Goal: Use online tool/utility: Utilize a website feature to perform a specific function

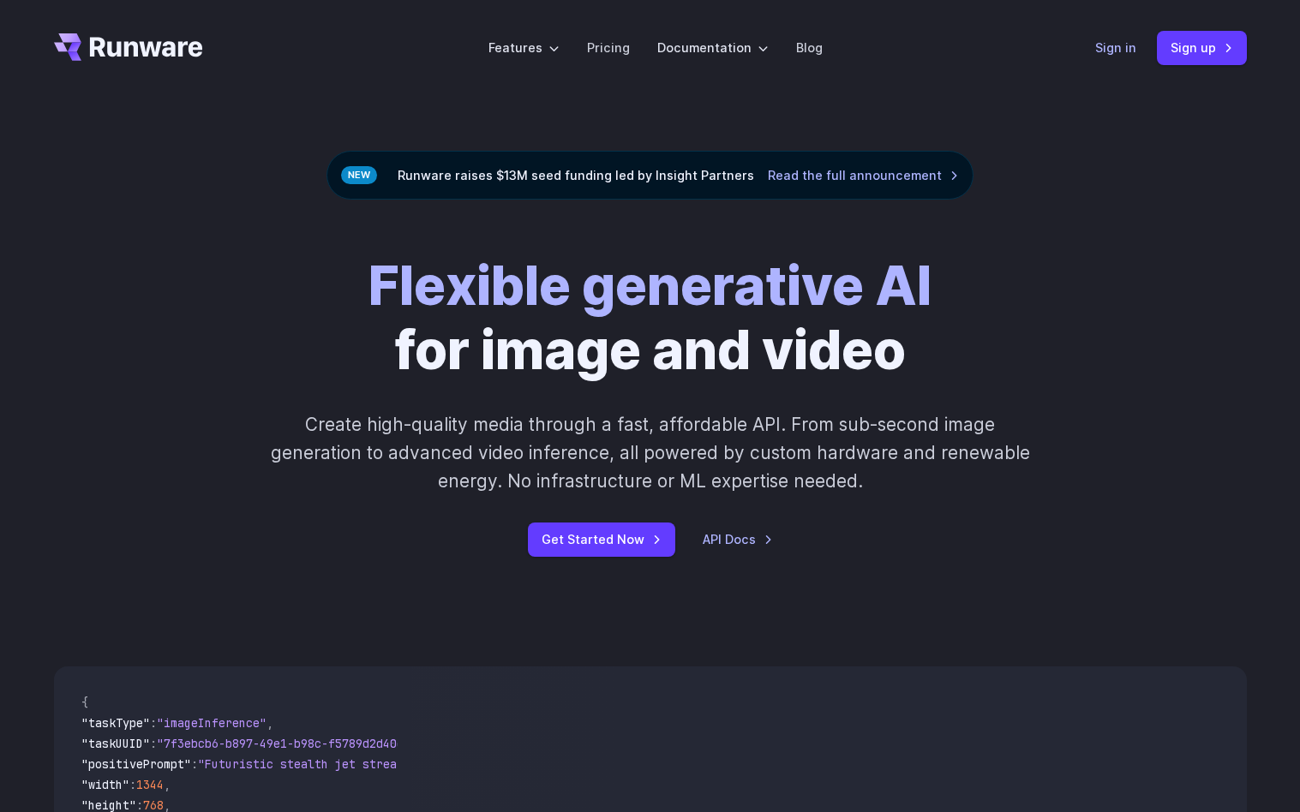
click at [1132, 49] on link "Sign in" at bounding box center [1115, 48] width 41 height 20
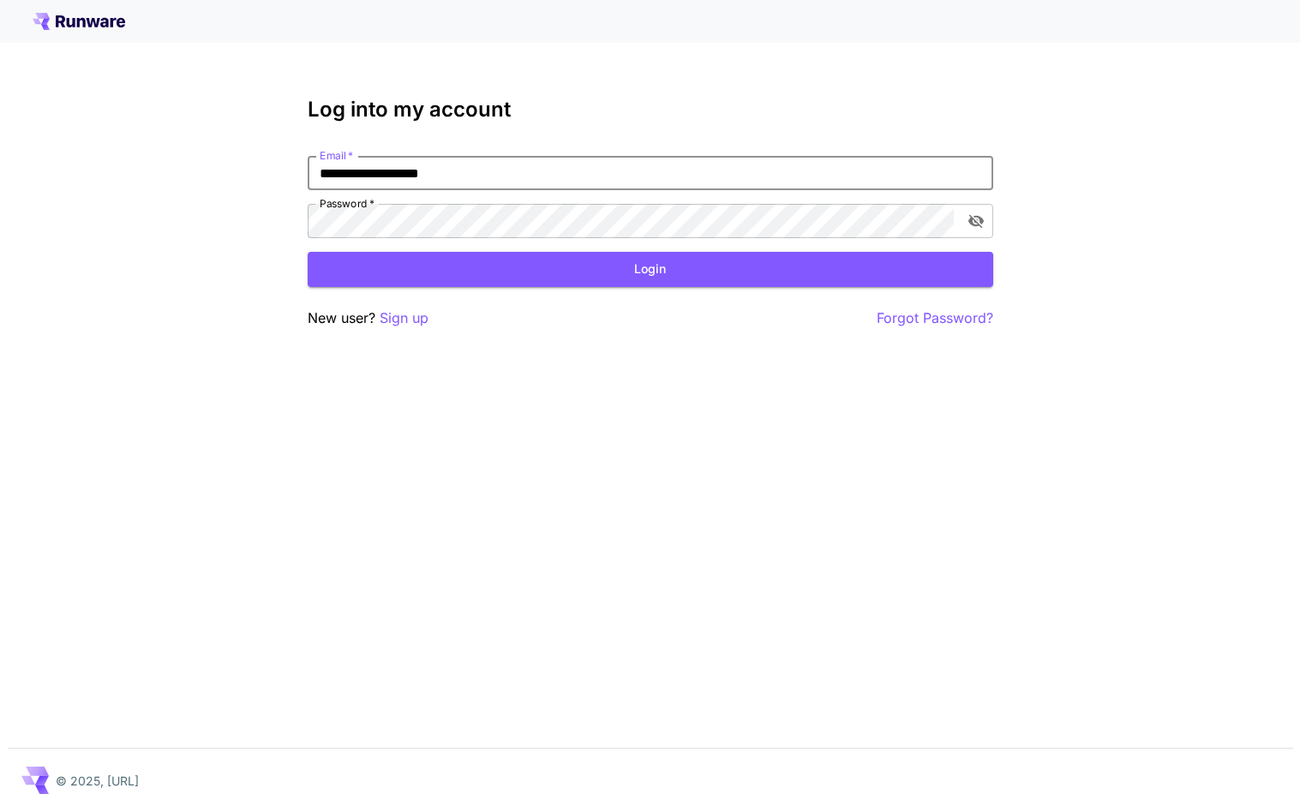
type input "**********"
click at [646, 266] on button "Login" at bounding box center [650, 269] width 685 height 35
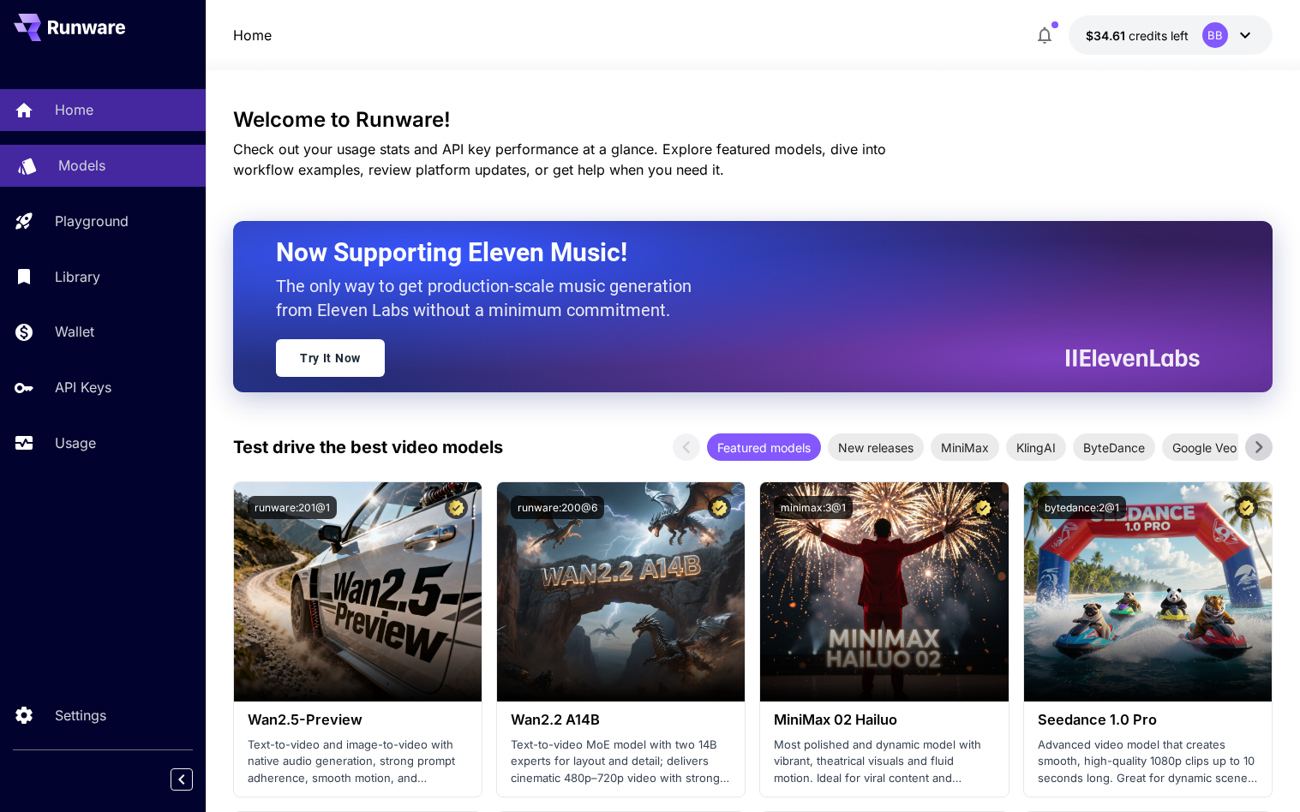
click at [93, 172] on p "Models" at bounding box center [81, 165] width 47 height 21
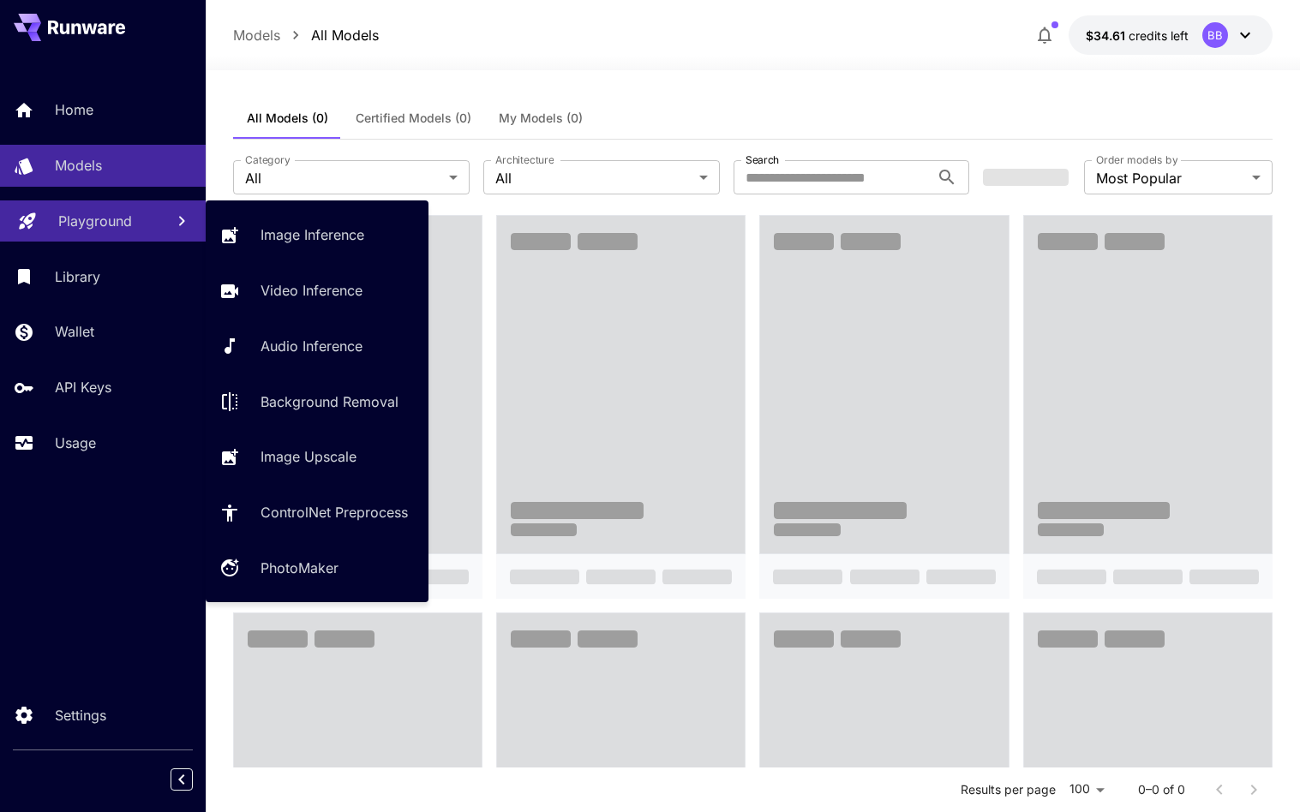
click at [71, 225] on p "Playground" at bounding box center [95, 221] width 74 height 21
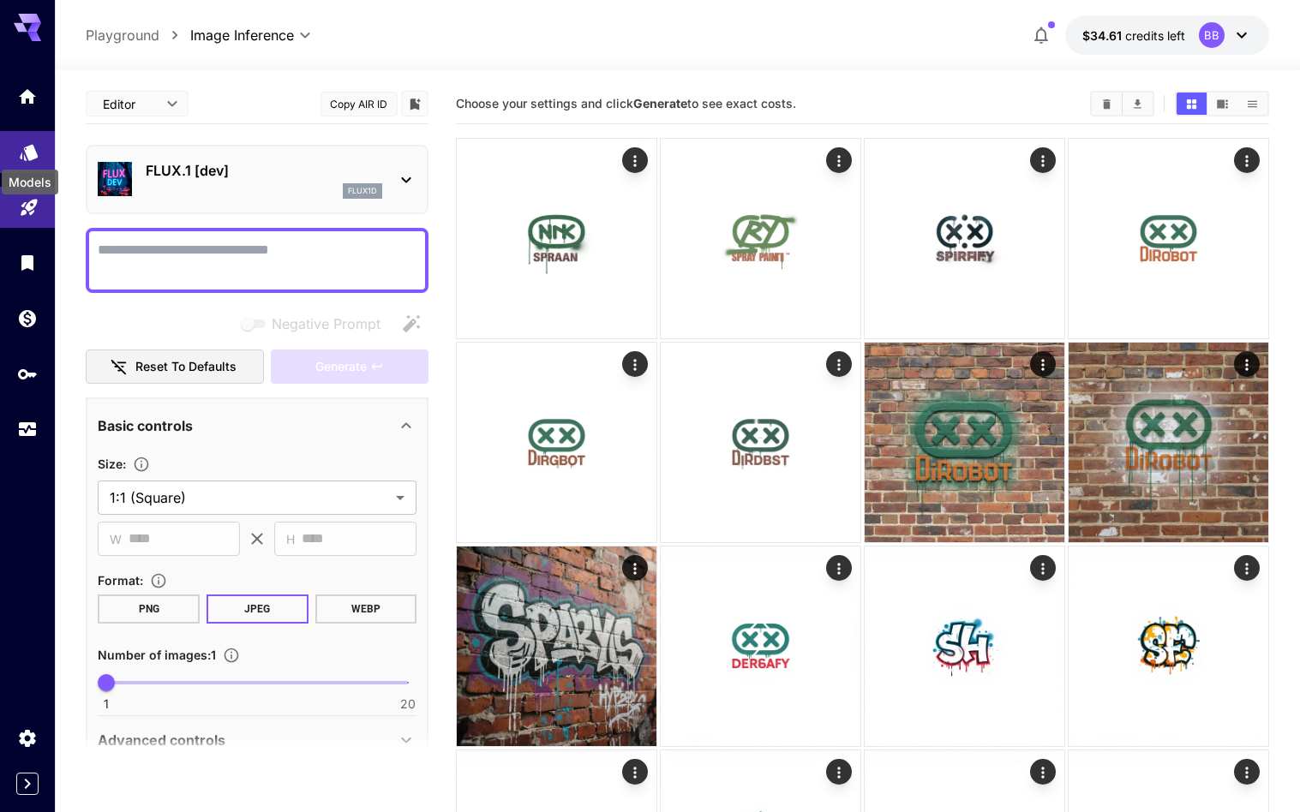
click at [24, 145] on icon "Models" at bounding box center [29, 146] width 21 height 21
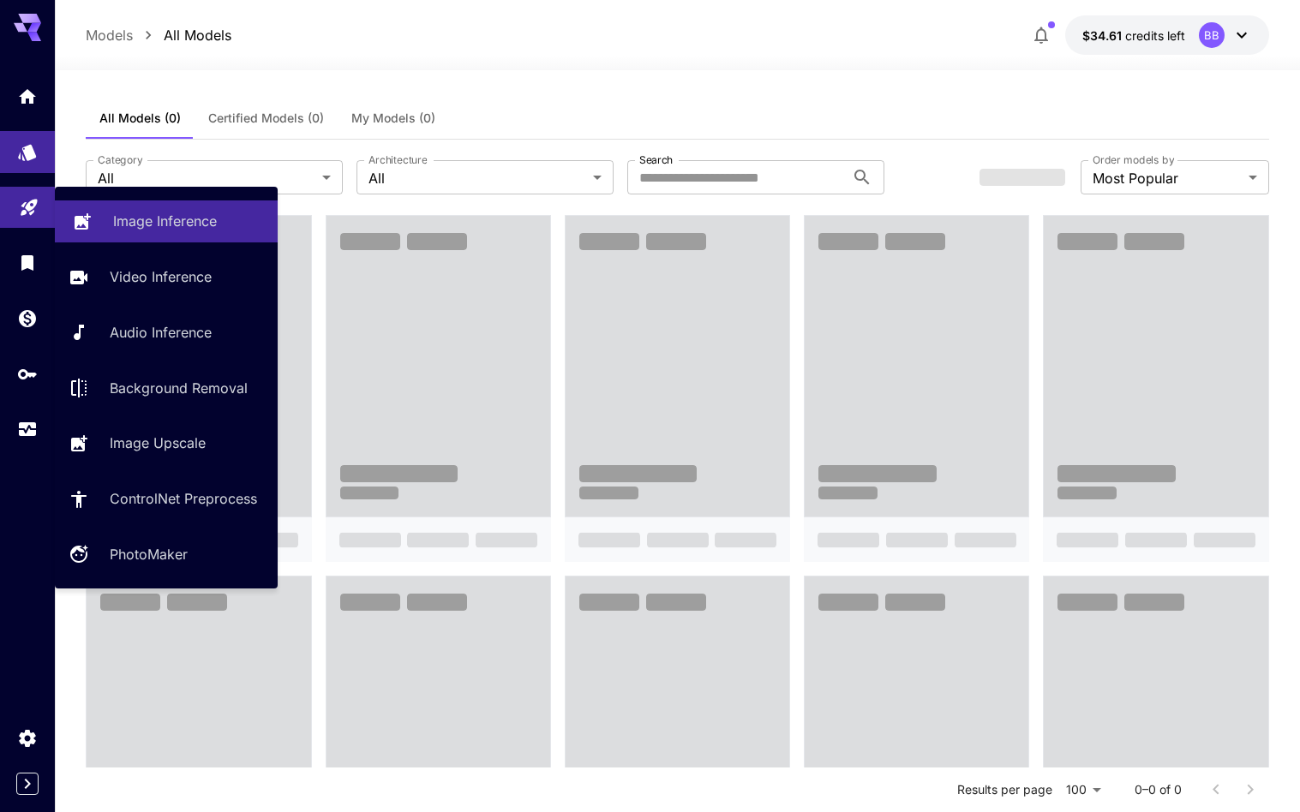
click at [147, 219] on p "Image Inference" at bounding box center [165, 221] width 104 height 21
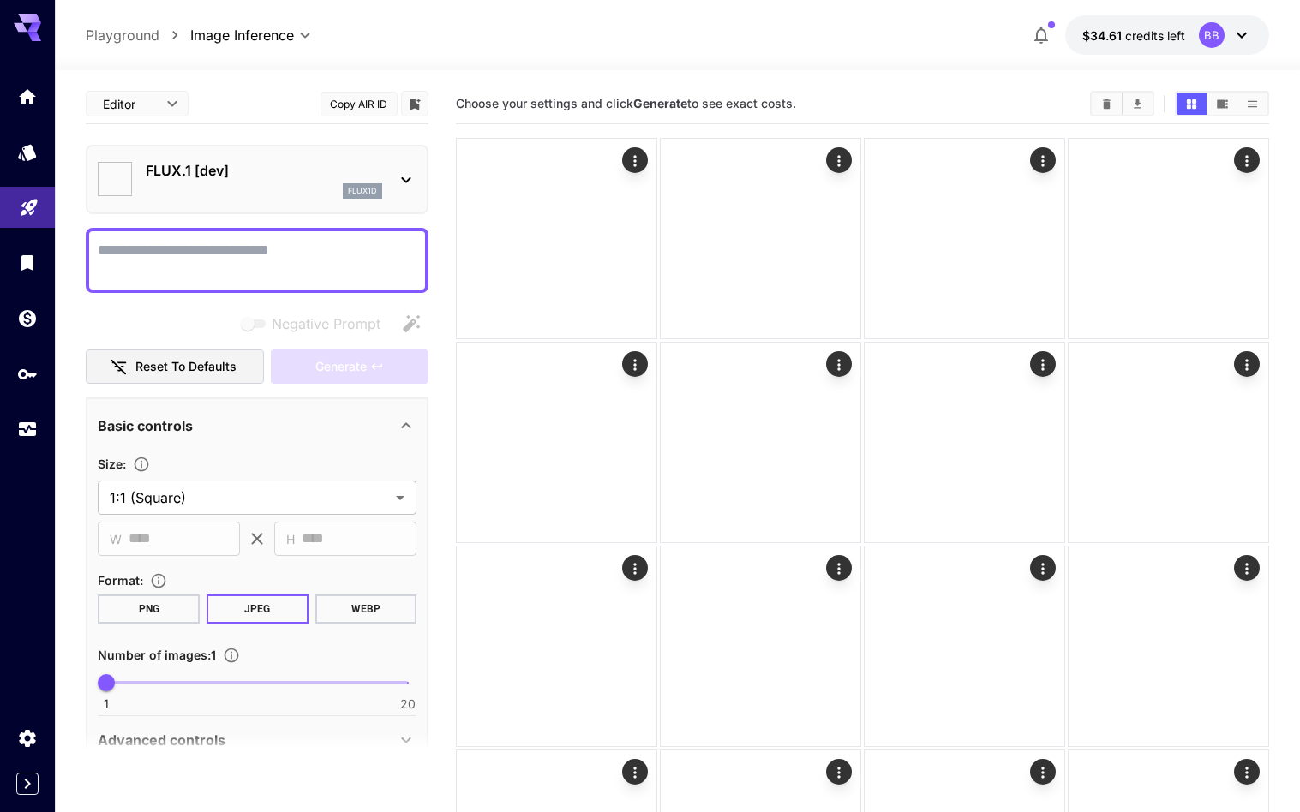
type input "**********"
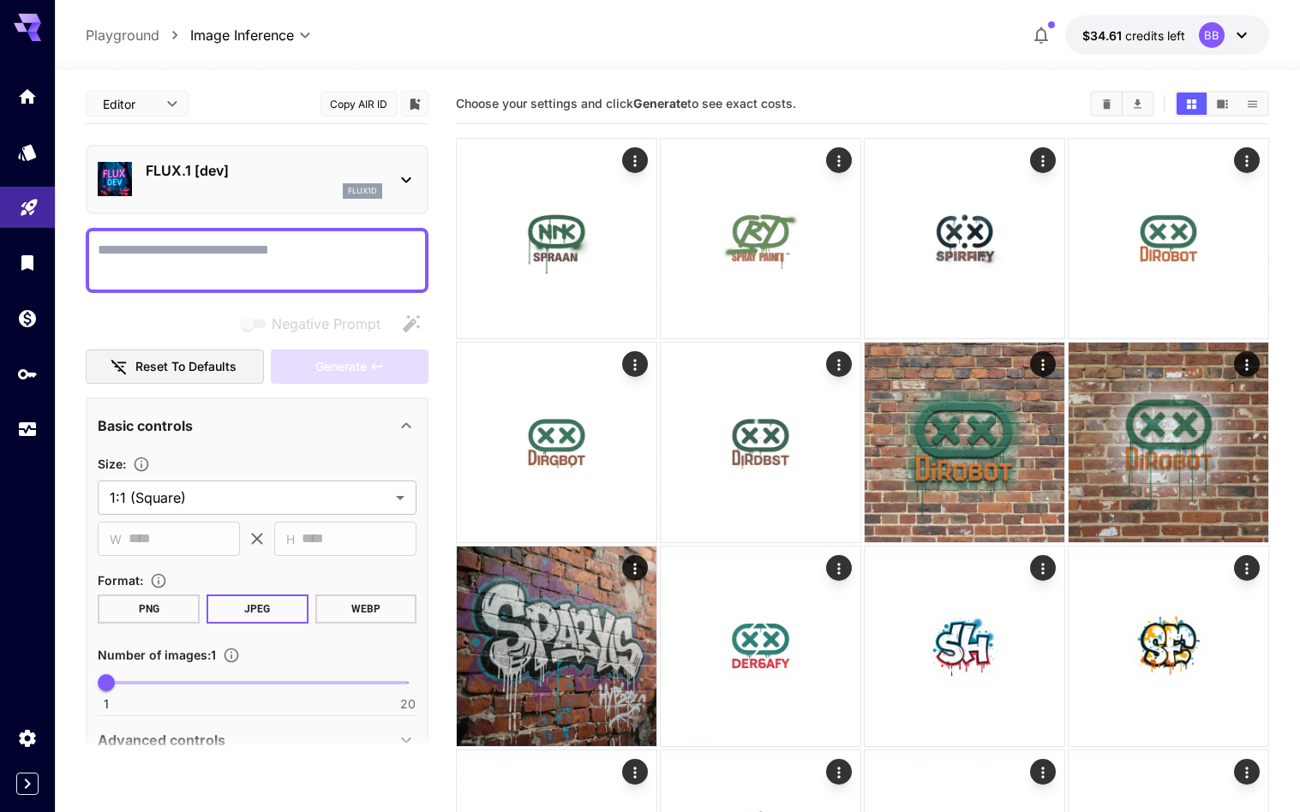
click at [418, 185] on div "FLUX.1 [dev] flux1d" at bounding box center [257, 179] width 343 height 69
click at [404, 176] on icon at bounding box center [406, 180] width 21 height 21
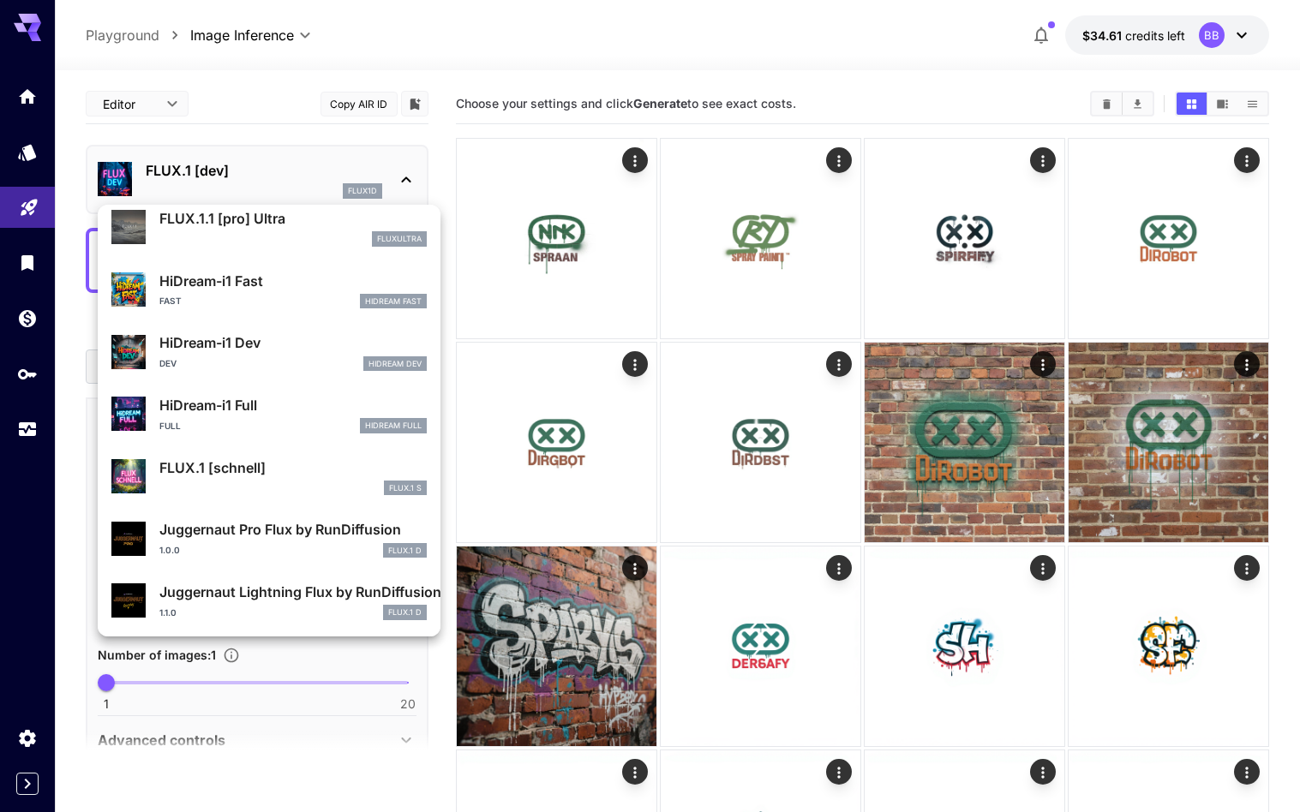
scroll to position [1365, 0]
click at [404, 181] on div at bounding box center [650, 406] width 1300 height 812
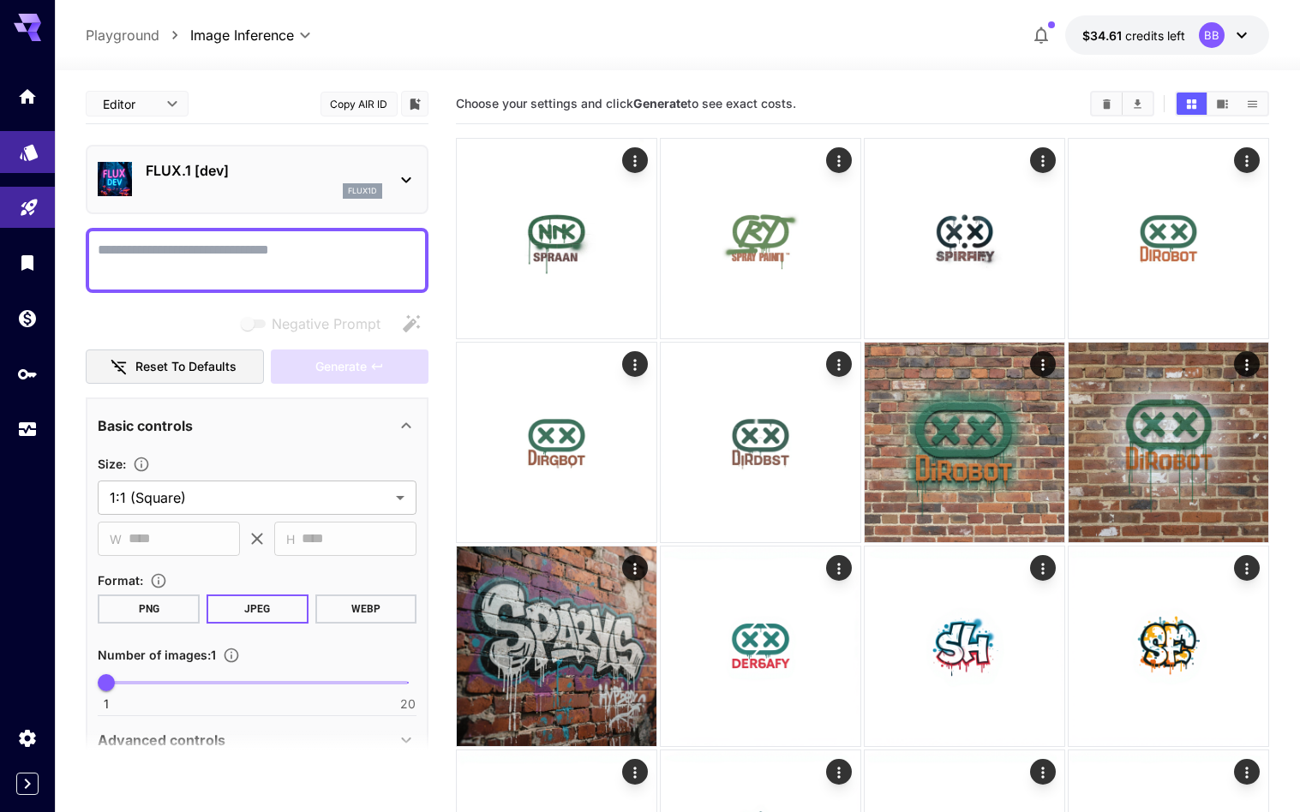
click at [51, 159] on link at bounding box center [27, 152] width 55 height 42
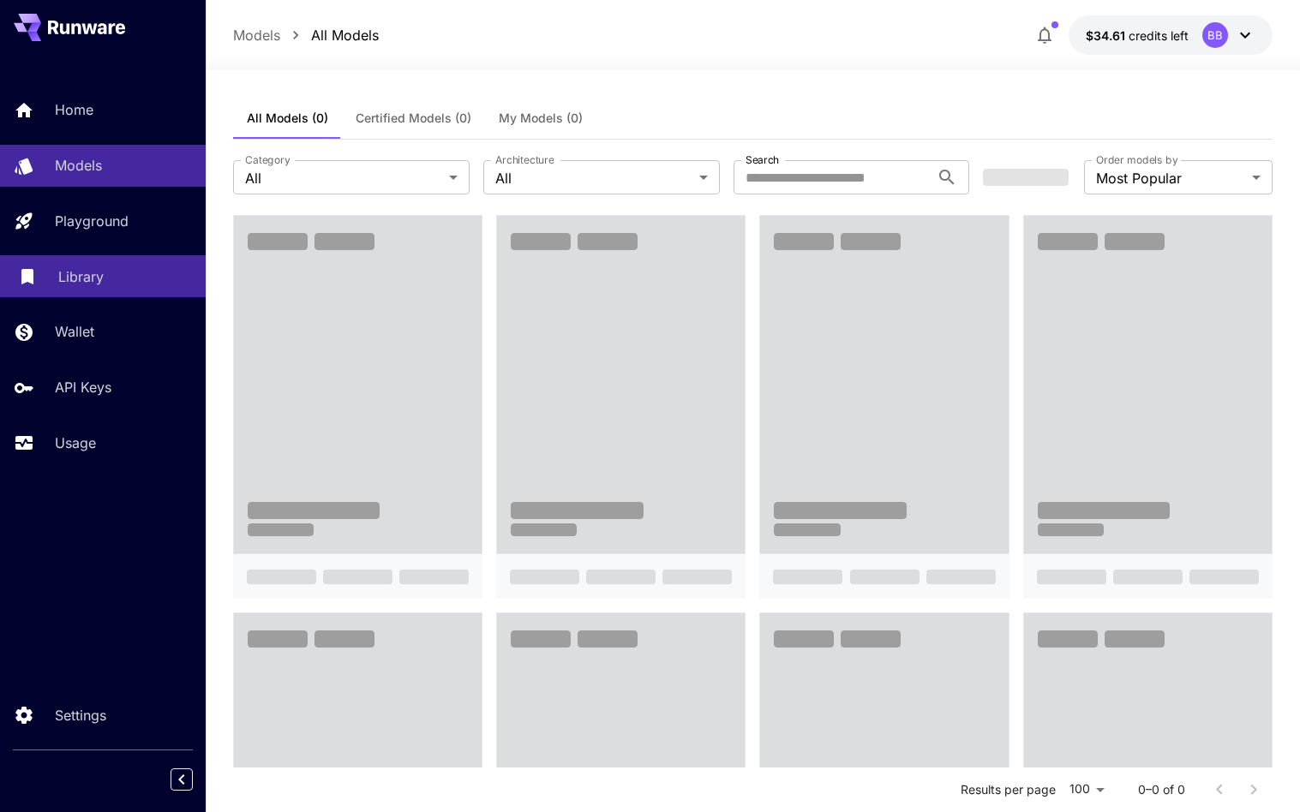
click at [115, 285] on div "Library" at bounding box center [125, 276] width 134 height 21
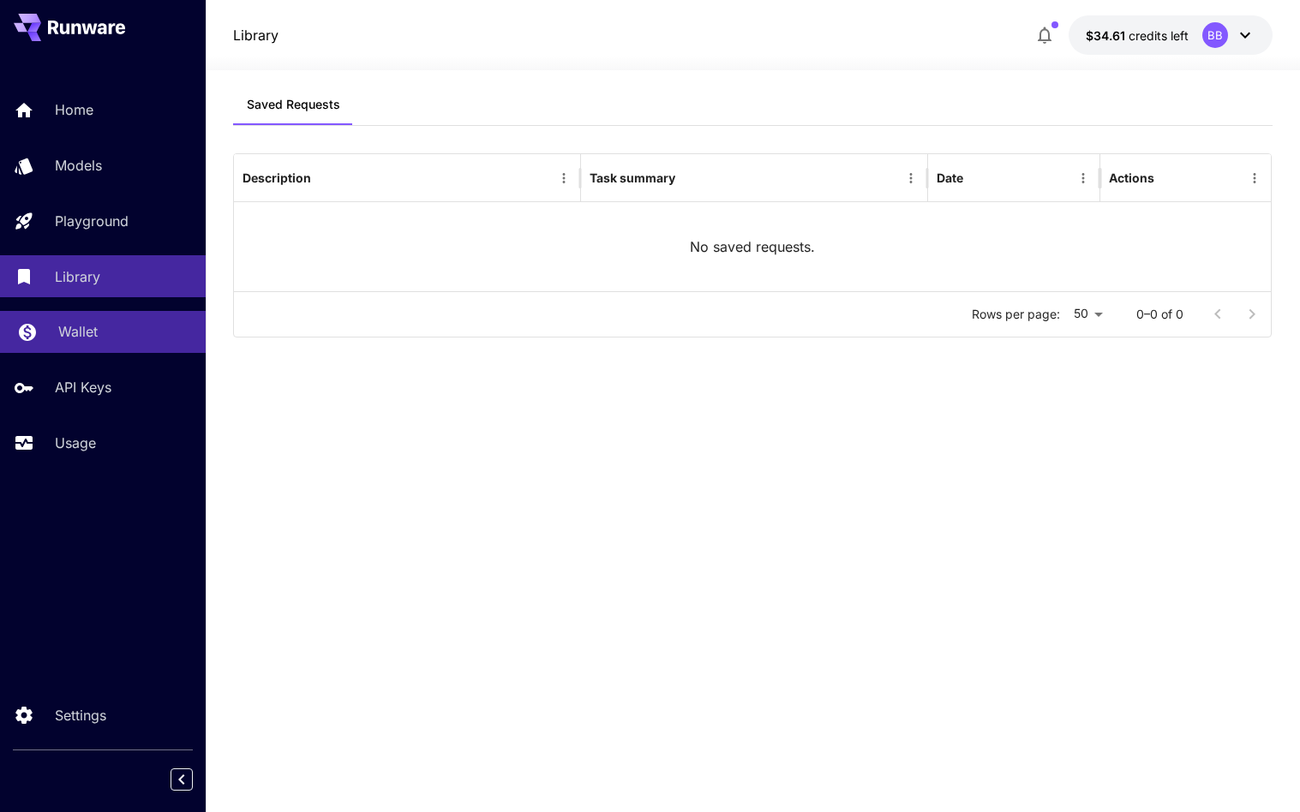
click at [114, 332] on div "Wallet" at bounding box center [125, 331] width 134 height 21
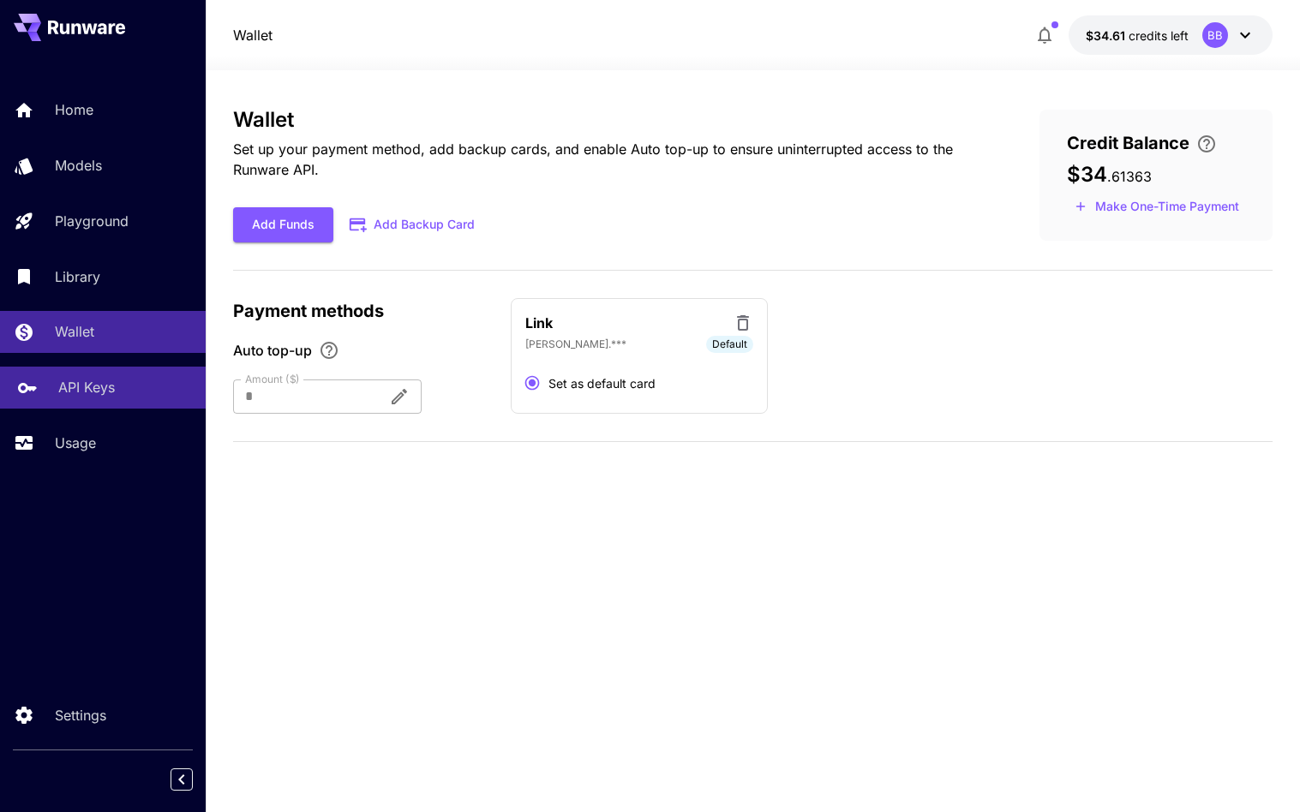
click at [116, 383] on div "API Keys" at bounding box center [125, 387] width 134 height 21
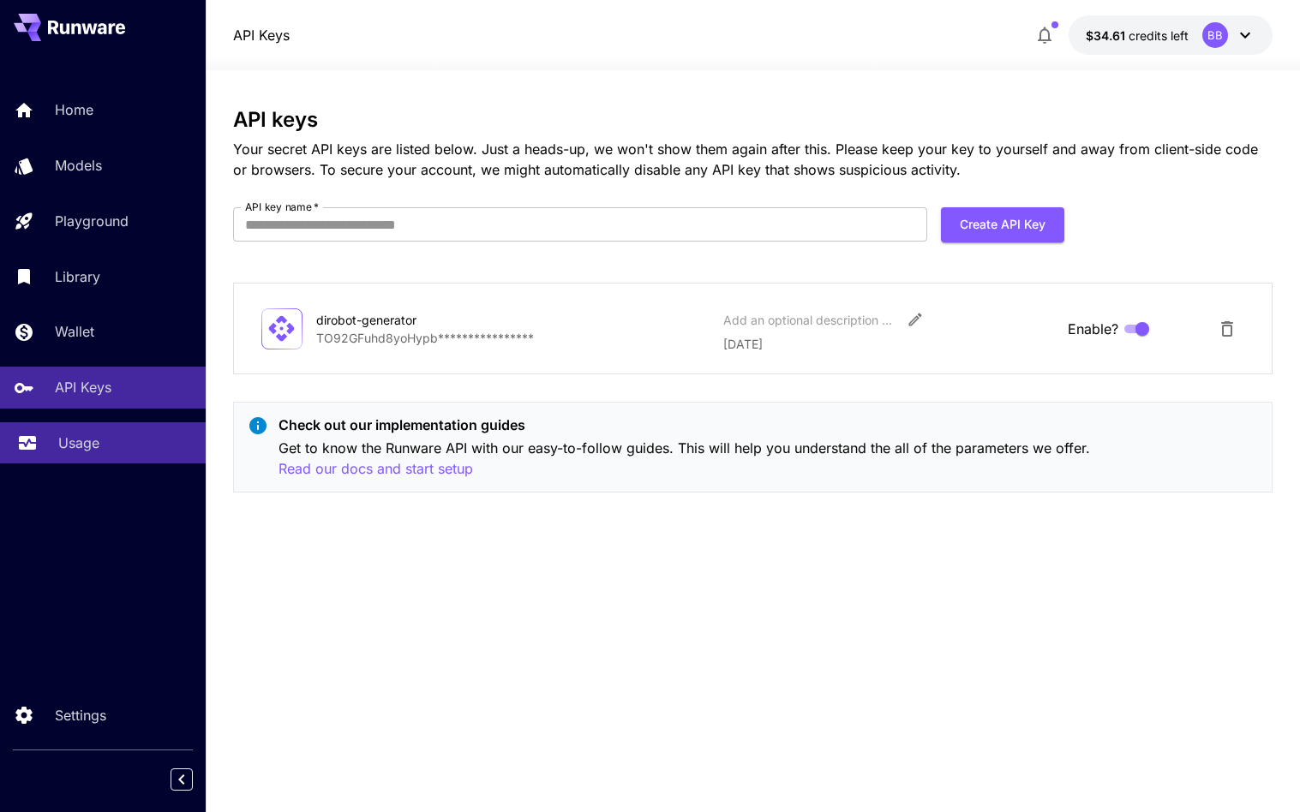
click at [113, 438] on div "Usage" at bounding box center [125, 443] width 134 height 21
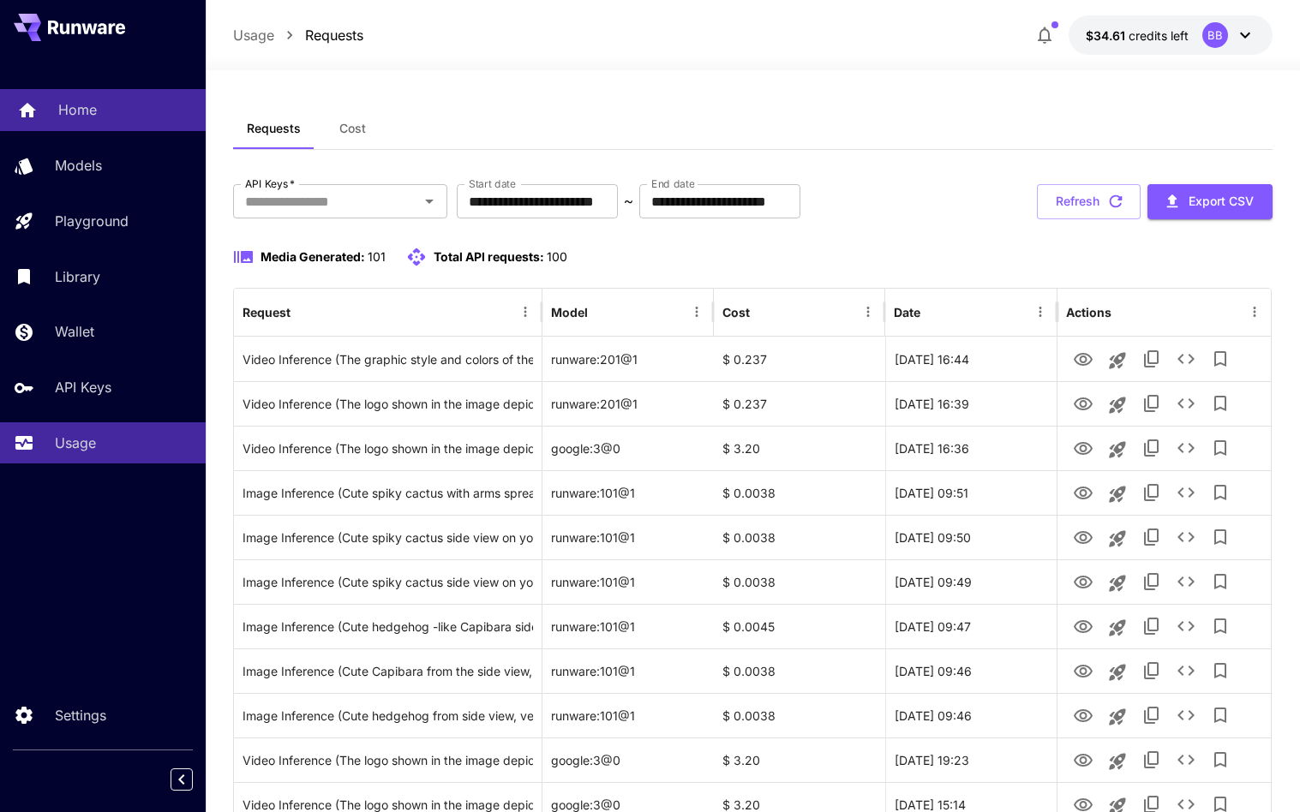
click at [84, 110] on p "Home" at bounding box center [77, 109] width 39 height 21
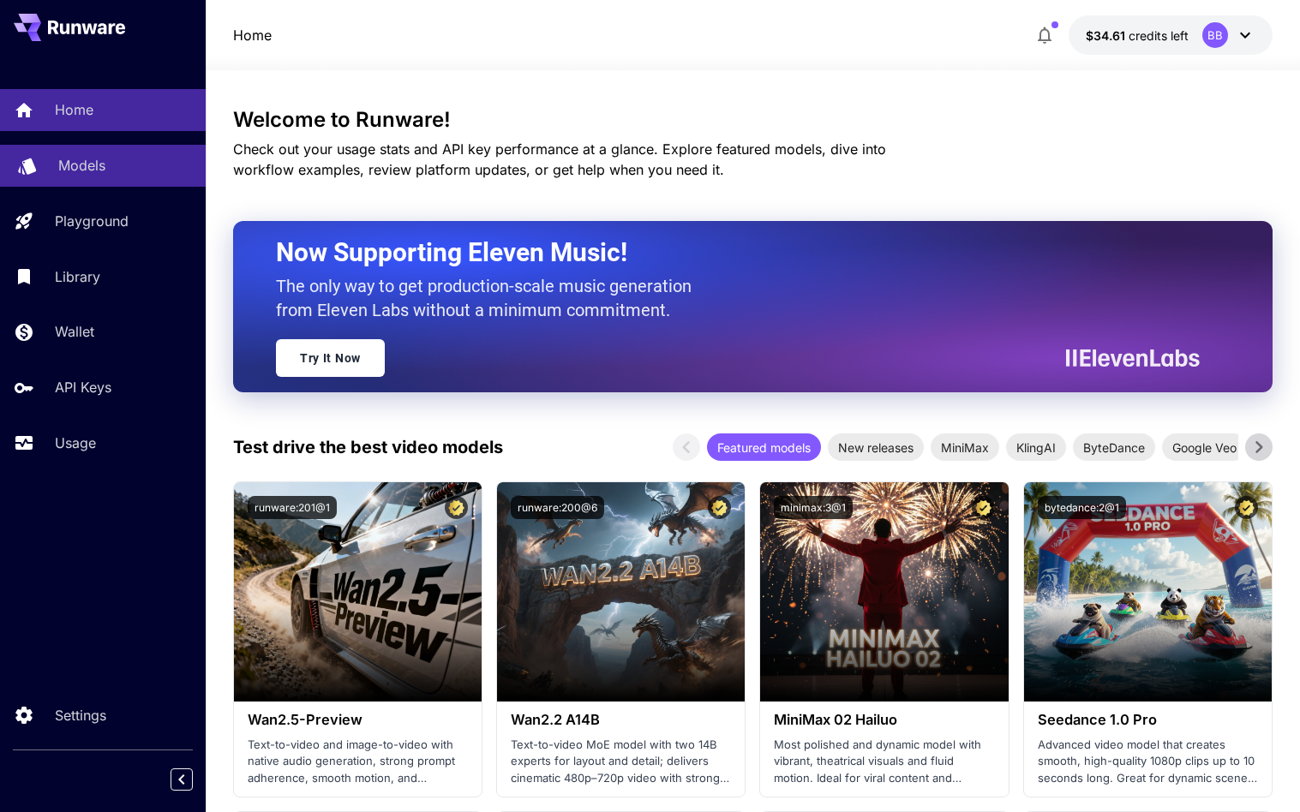
click at [93, 169] on p "Models" at bounding box center [81, 165] width 47 height 21
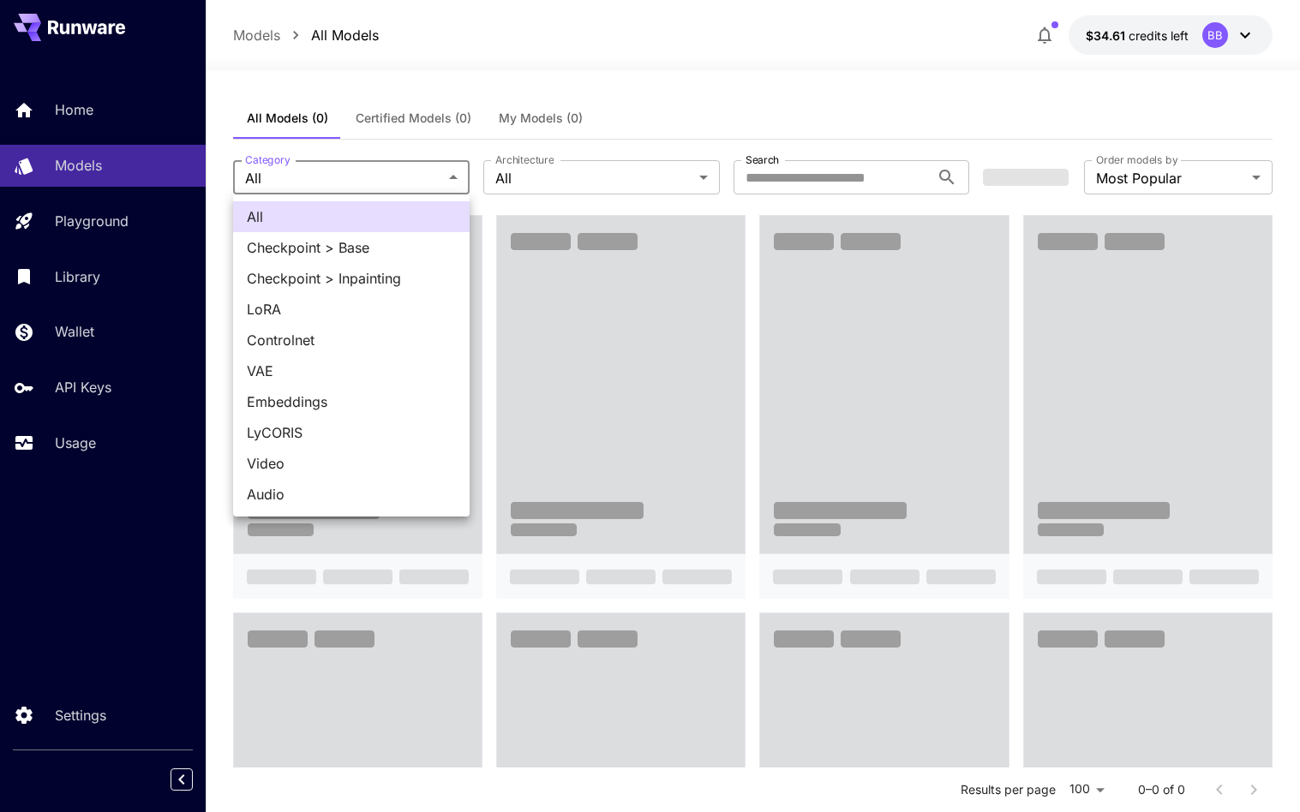
click at [389, 253] on span "Checkpoint > Base" at bounding box center [351, 247] width 209 height 21
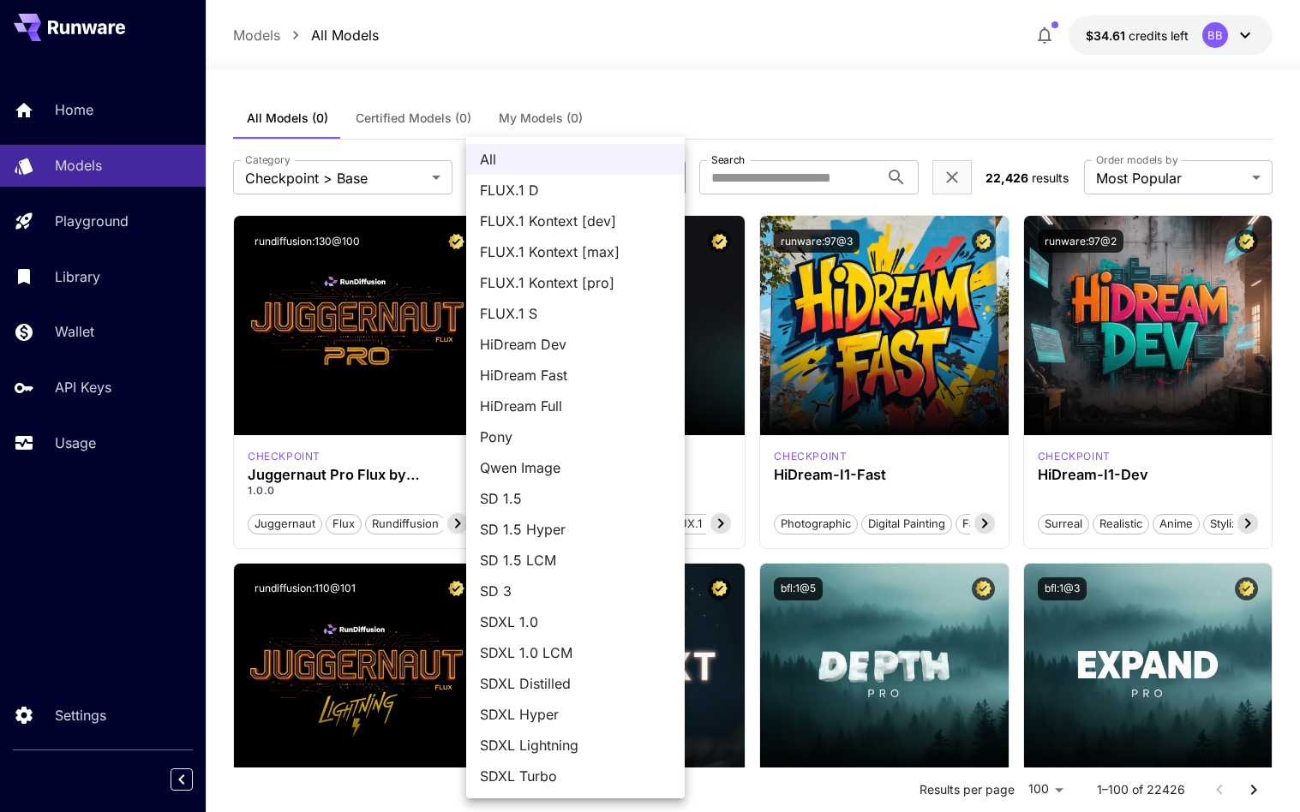
click at [671, 97] on div at bounding box center [650, 406] width 1300 height 812
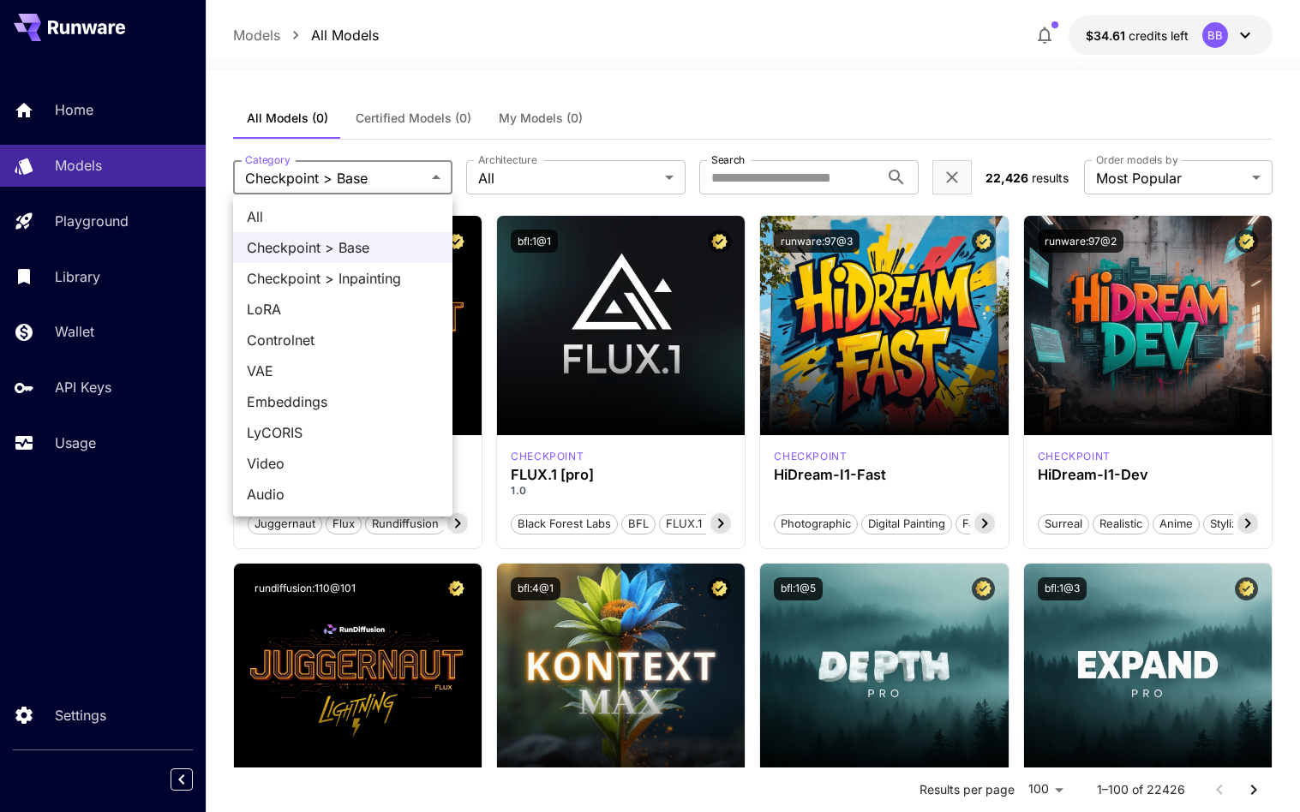
click at [397, 213] on span "All" at bounding box center [343, 216] width 192 height 21
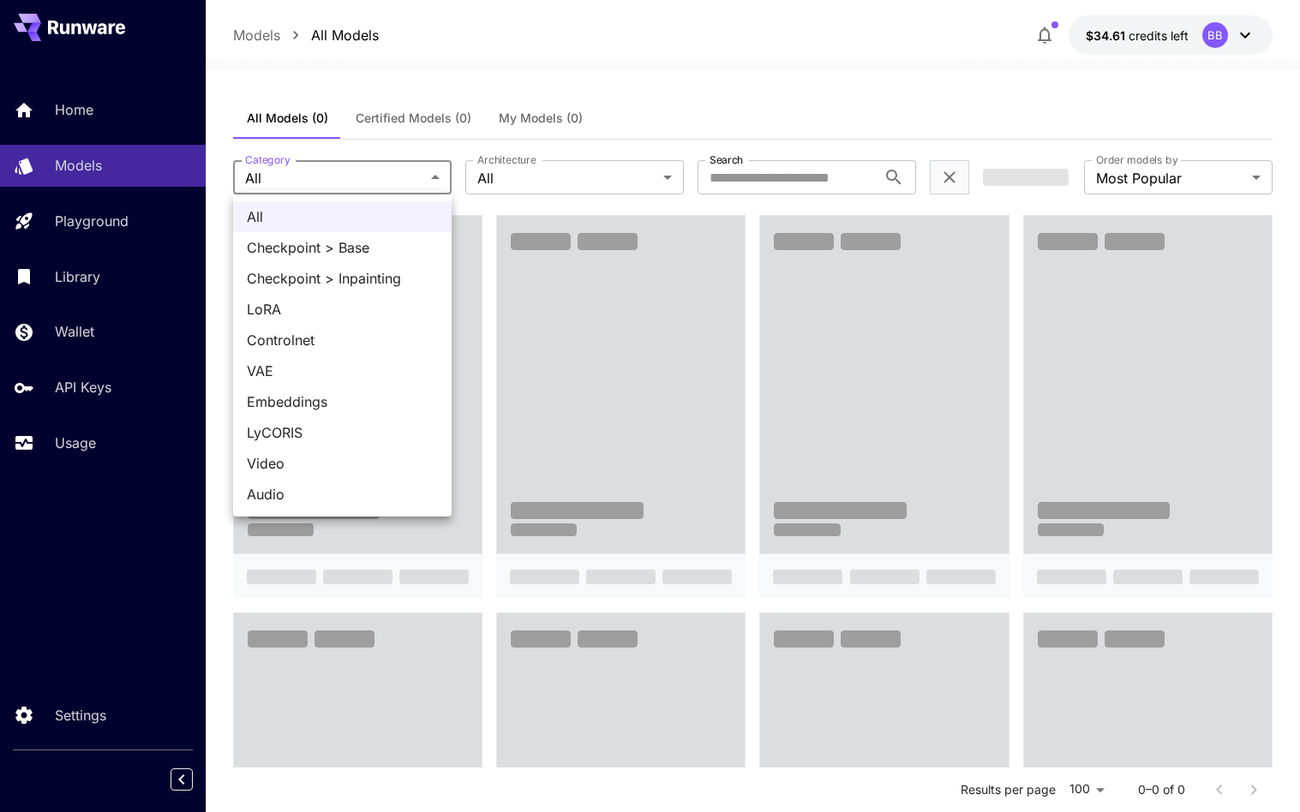
click at [410, 254] on span "Checkpoint > Base" at bounding box center [342, 247] width 191 height 21
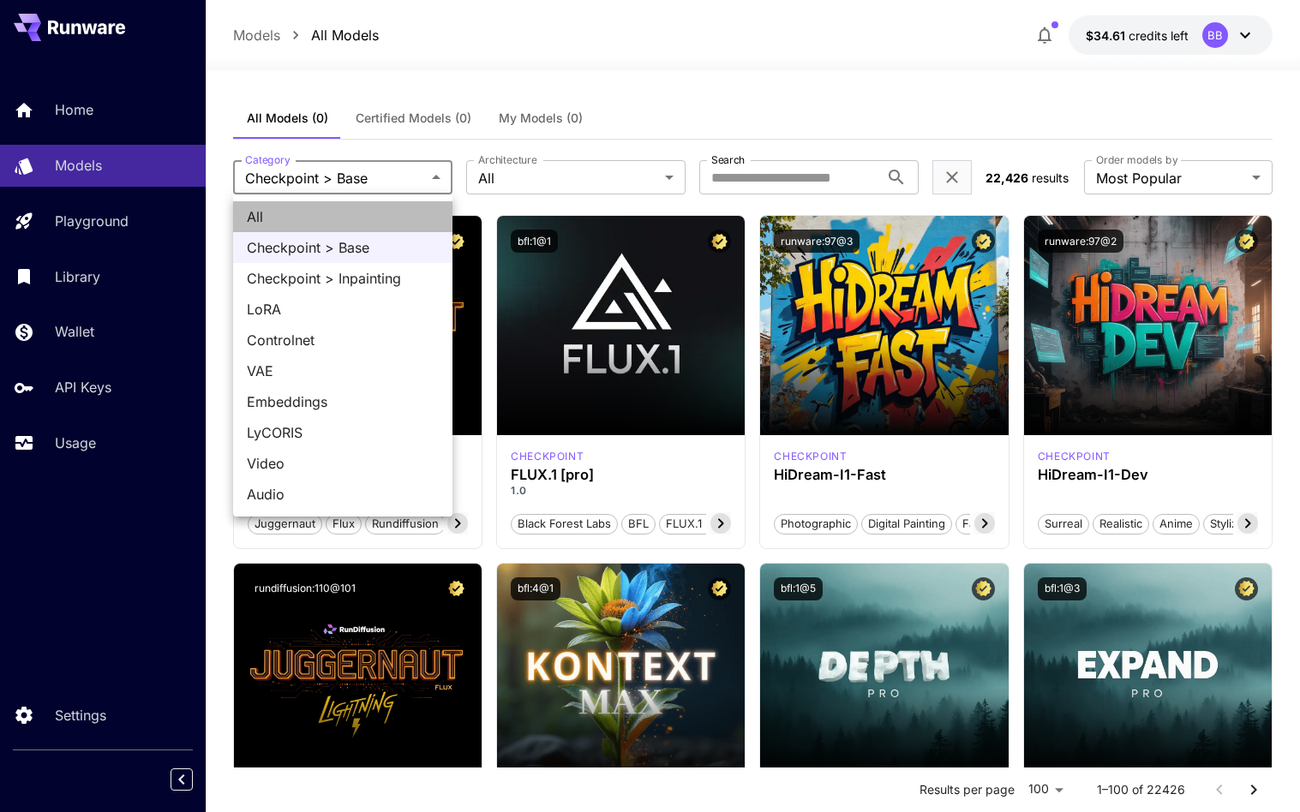
click at [389, 213] on span "All" at bounding box center [343, 216] width 192 height 21
type input "***"
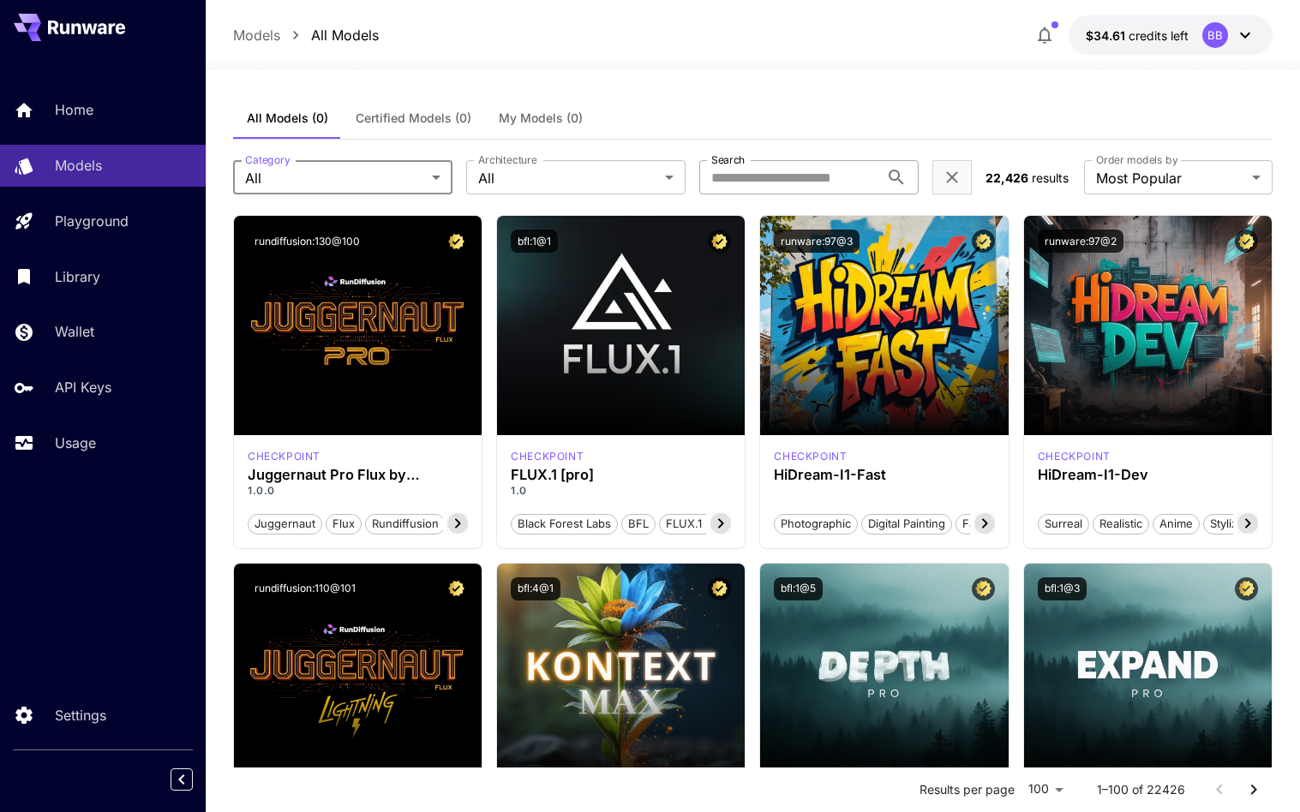
click at [848, 181] on input "Search" at bounding box center [789, 177] width 180 height 34
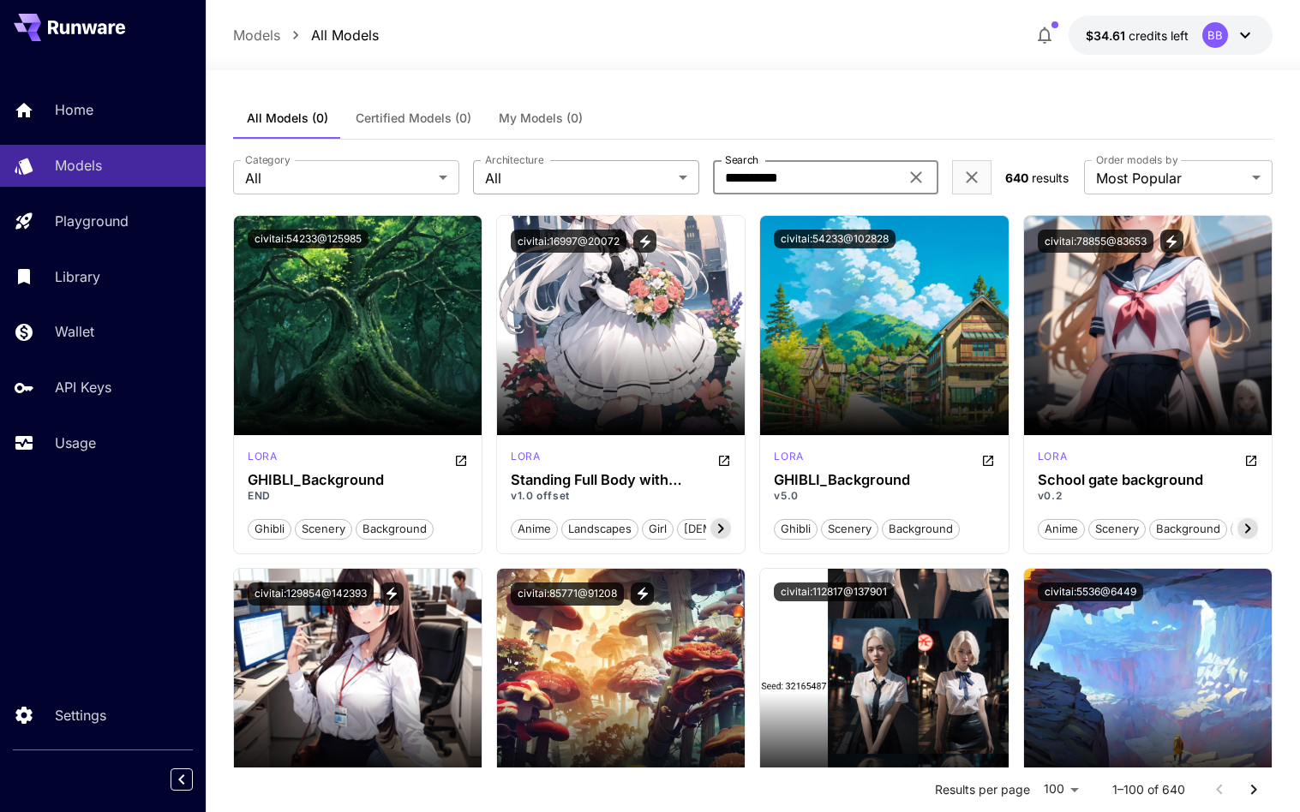
drag, startPoint x: 829, startPoint y: 176, endPoint x: 621, endPoint y: 176, distance: 208.2
click at [621, 176] on div "**********" at bounding box center [612, 177] width 759 height 34
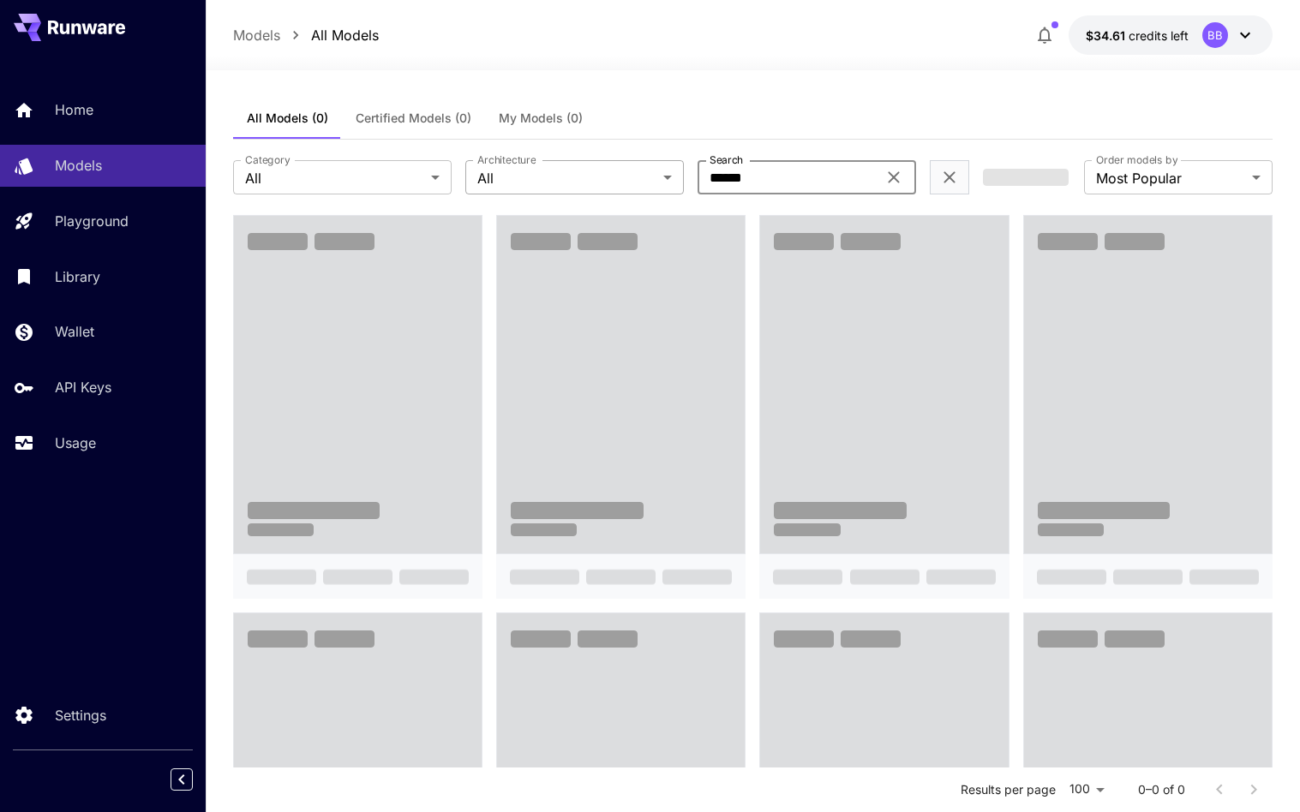
type input "******"
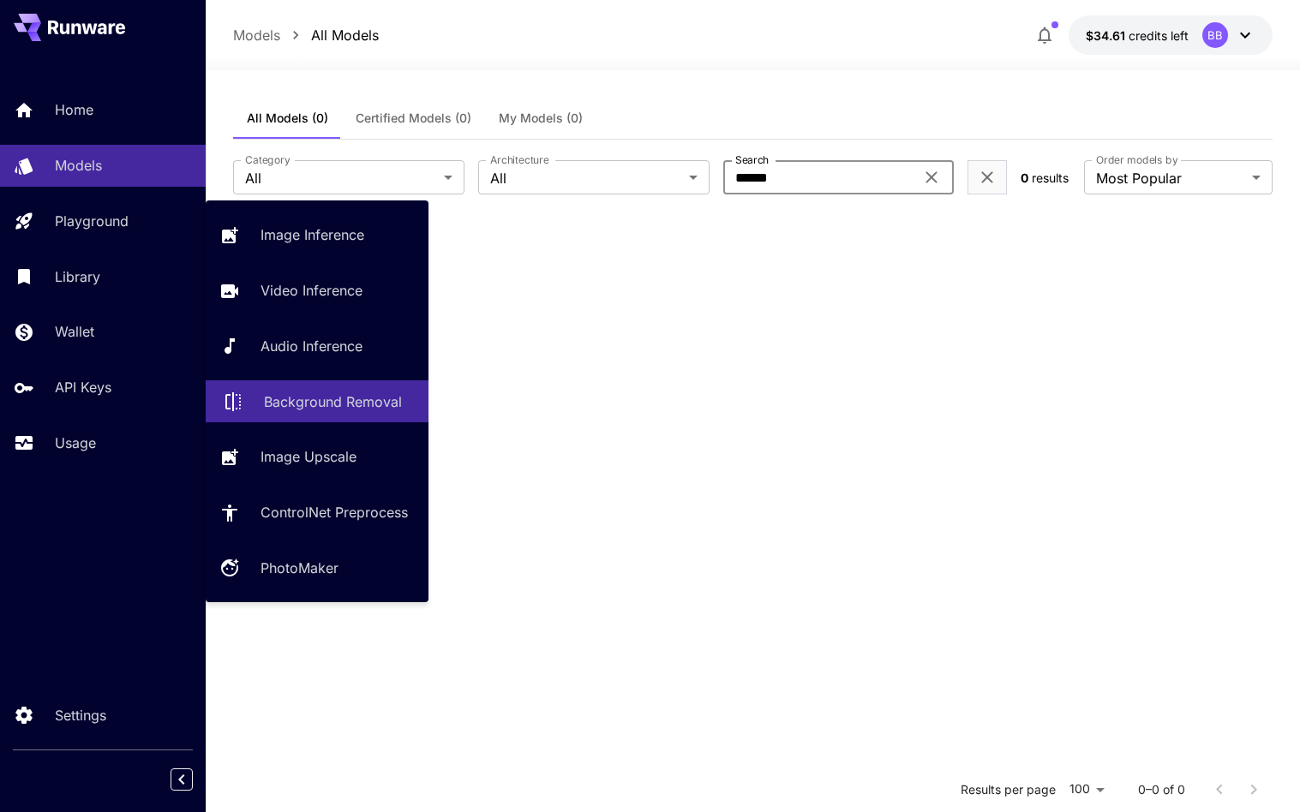
click at [348, 400] on p "Background Removal" at bounding box center [333, 402] width 138 height 21
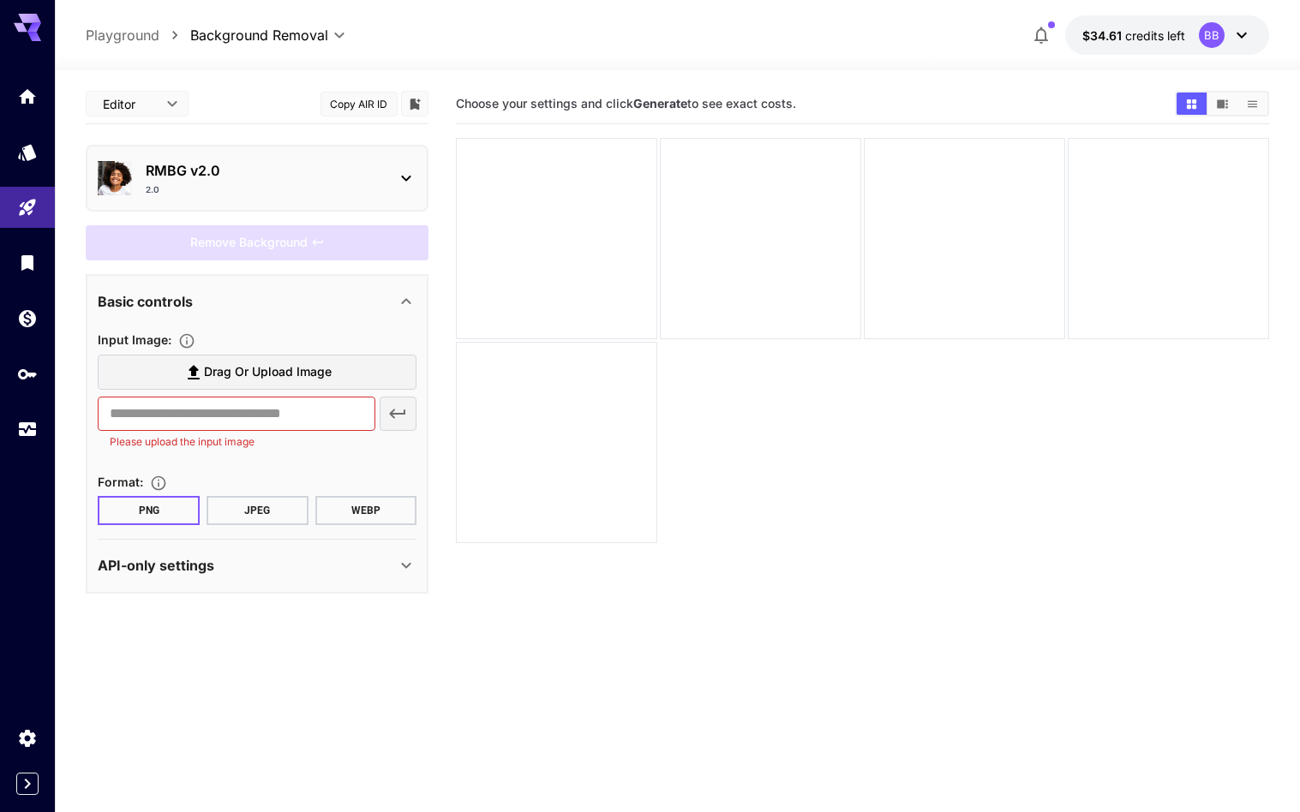
click at [379, 175] on p "RMBG v2.0" at bounding box center [264, 170] width 236 height 21
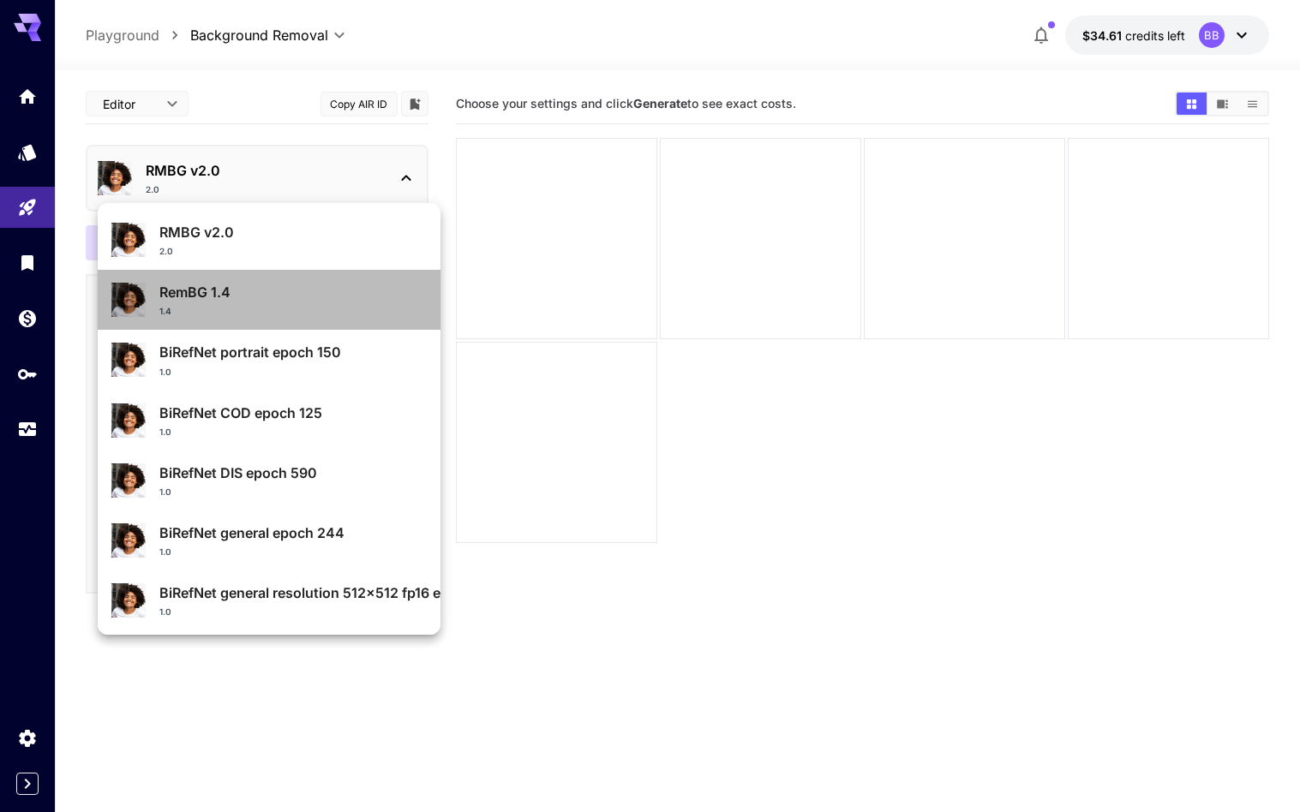
click at [314, 295] on p "RemBG 1.4" at bounding box center [292, 292] width 267 height 21
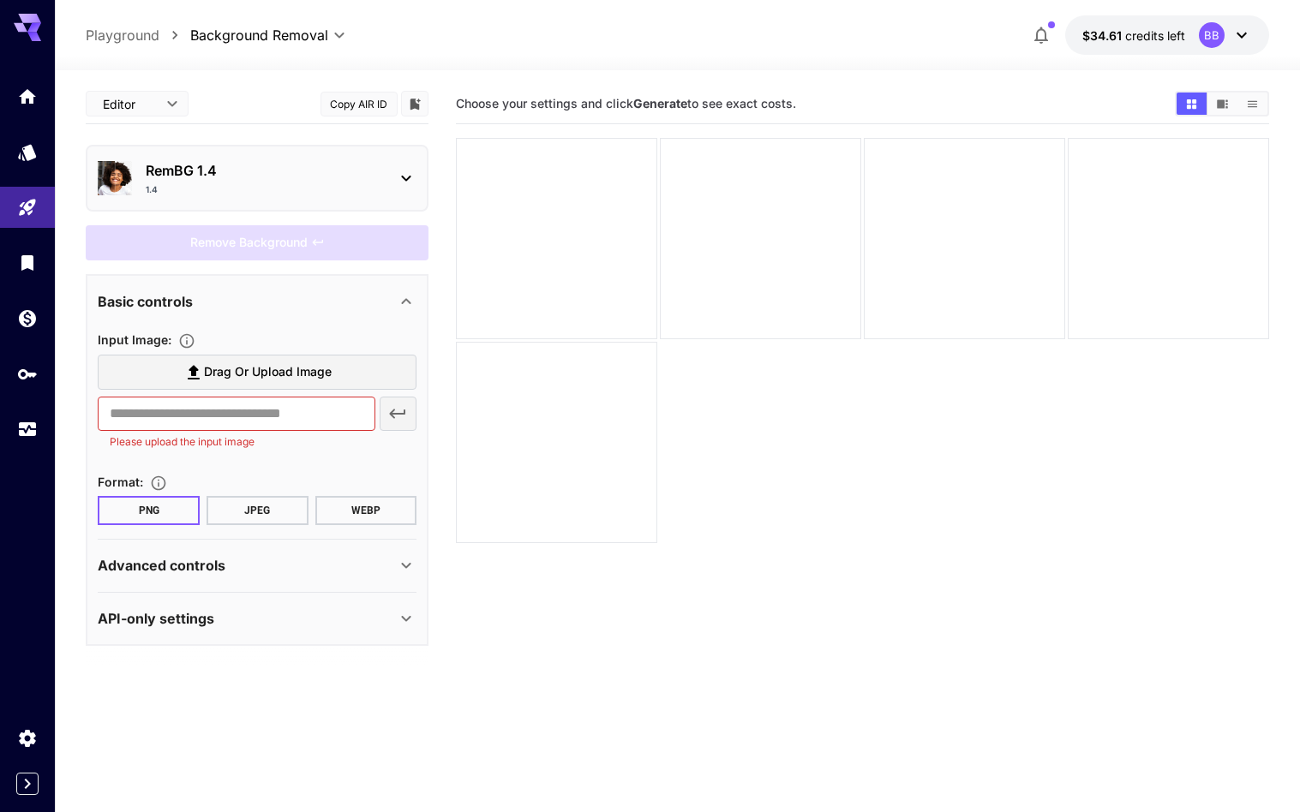
click at [379, 105] on button "Copy AIR ID" at bounding box center [358, 104] width 77 height 25
click at [20, 428] on icon "Usage" at bounding box center [29, 424] width 21 height 21
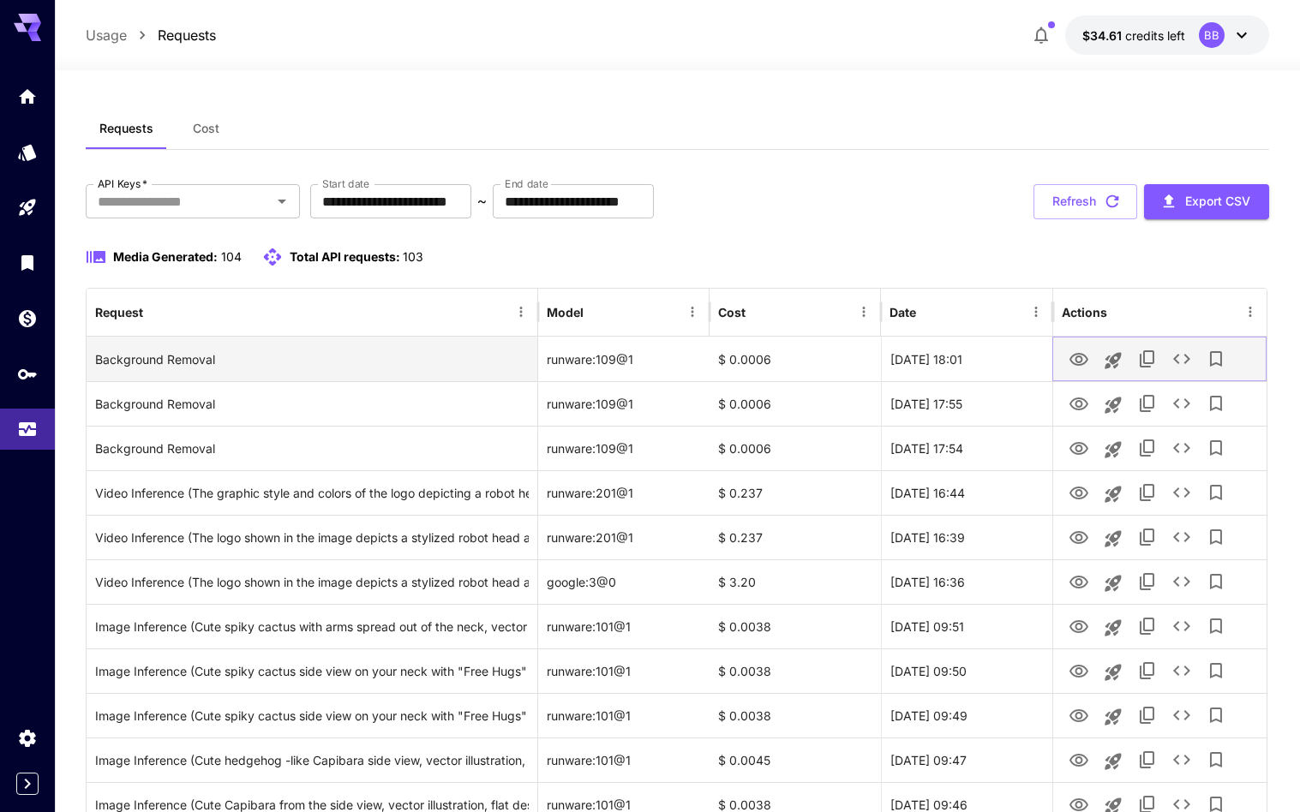
click at [1079, 357] on icon "View" at bounding box center [1078, 360] width 21 height 21
